Goal: Book appointment/travel/reservation

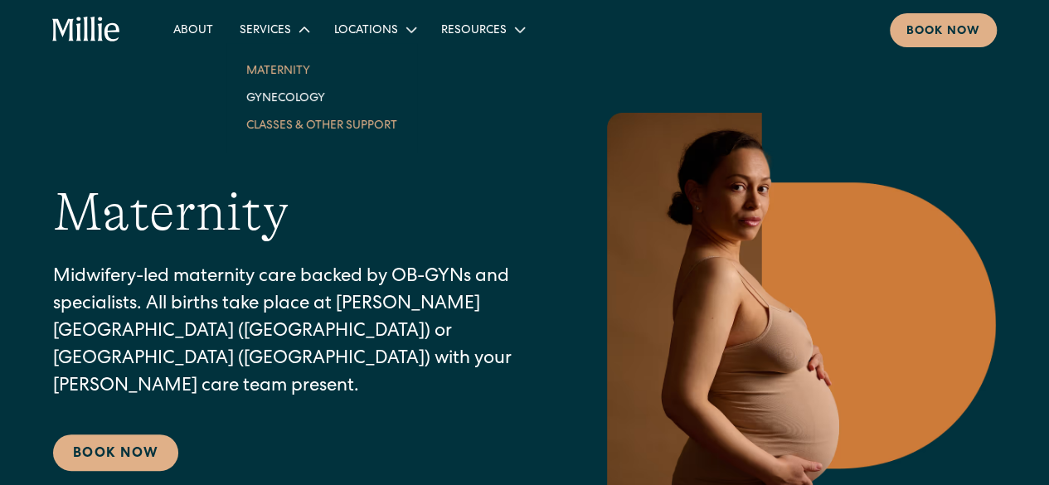
click at [300, 125] on link "Classes & Other Support" at bounding box center [322, 124] width 178 height 27
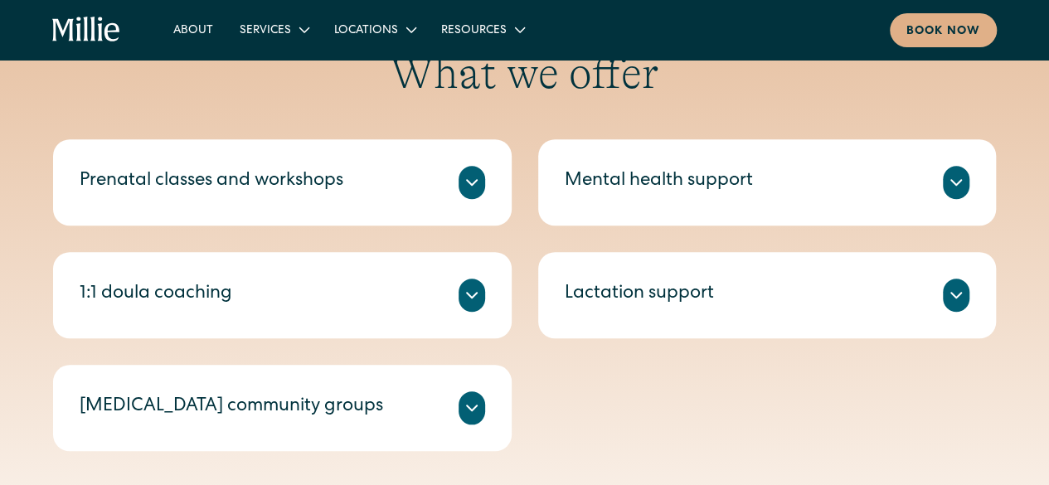
scroll to position [578, 0]
click at [469, 169] on div at bounding box center [472, 183] width 27 height 33
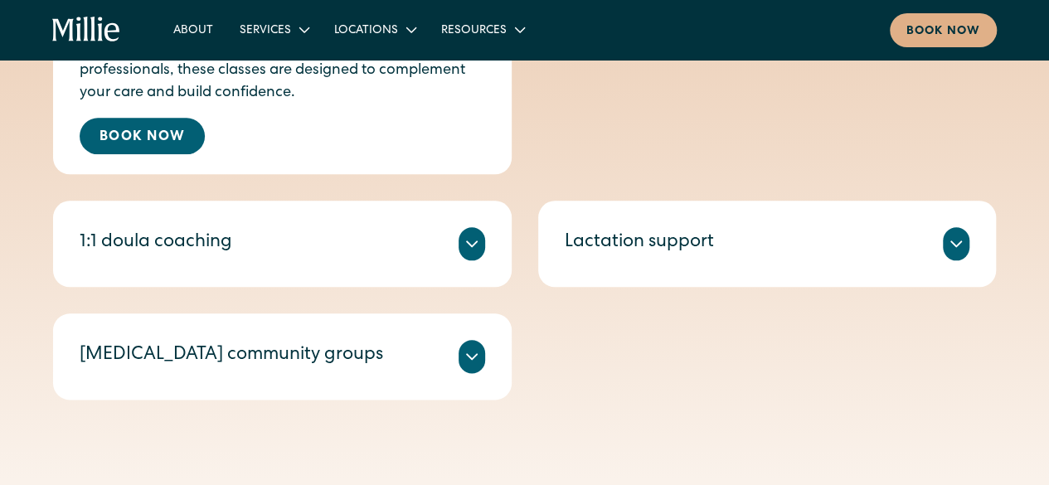
scroll to position [838, 0]
click at [475, 361] on icon at bounding box center [472, 356] width 20 height 20
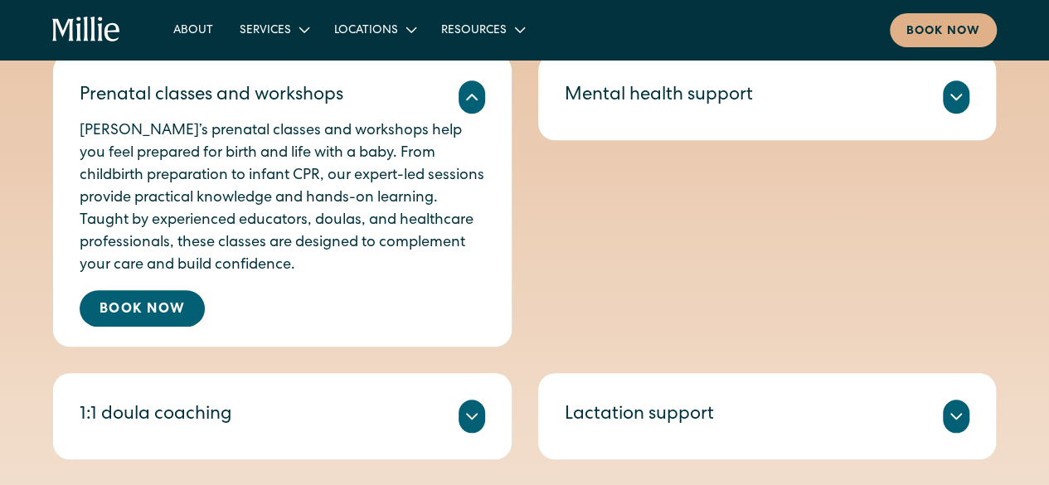
scroll to position [654, 0]
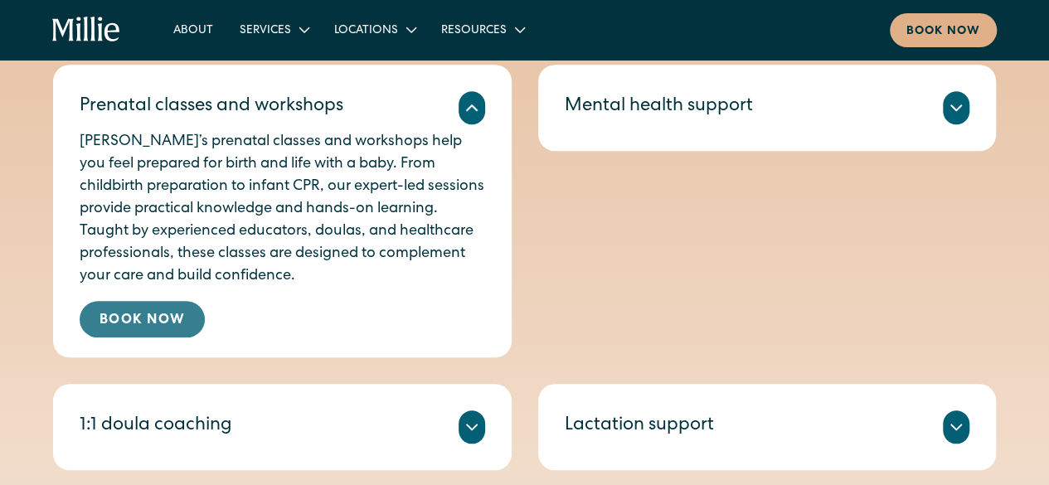
click at [126, 322] on link "Book Now" at bounding box center [142, 319] width 125 height 37
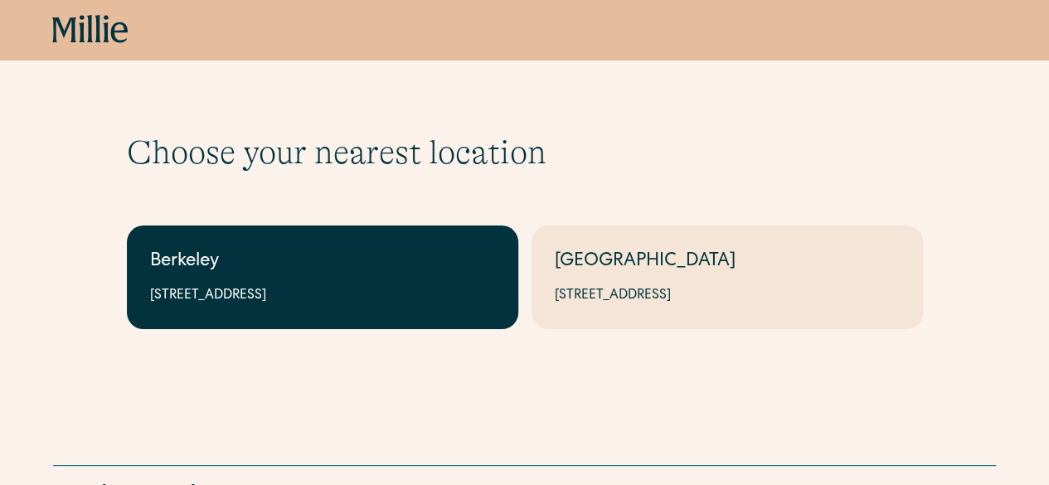
click at [186, 280] on link "Berkeley 2999 Regent St, Suite 524, Berkeley, CA 94705" at bounding box center [323, 278] width 392 height 104
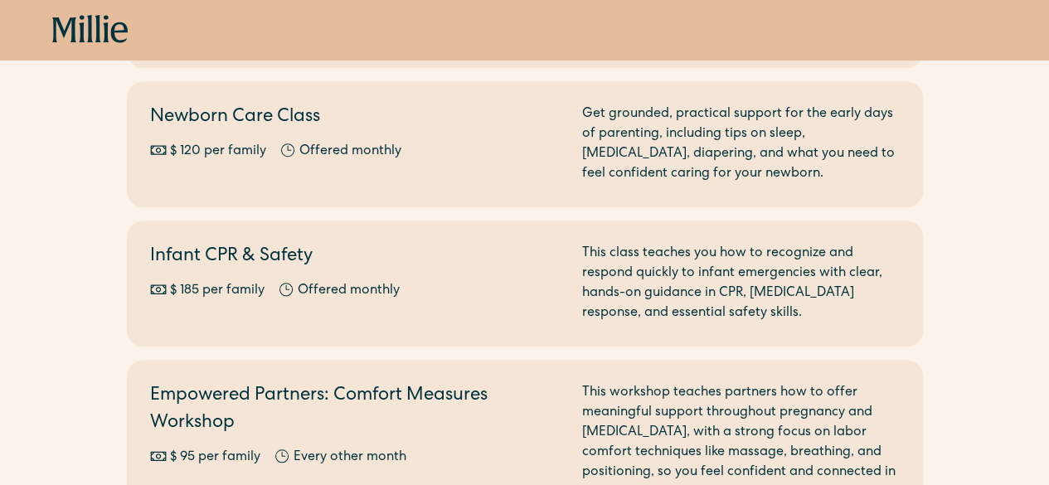
scroll to position [535, 0]
